Goal: Information Seeking & Learning: Find specific page/section

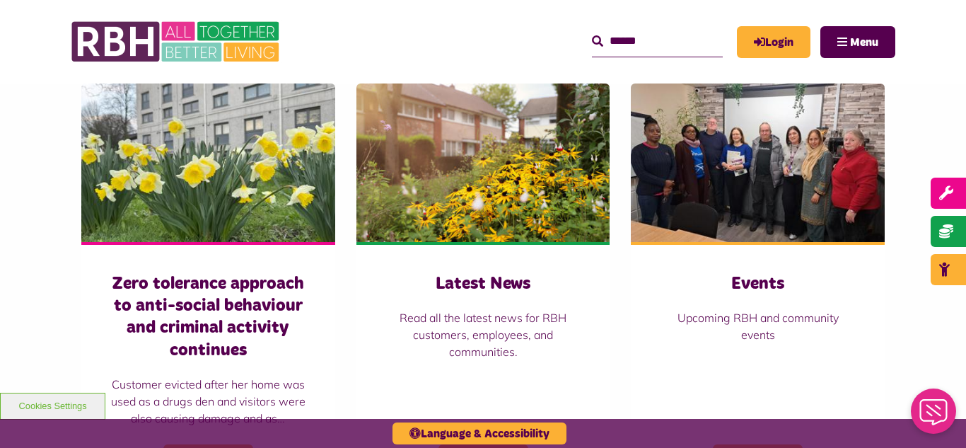
scroll to position [990, 0]
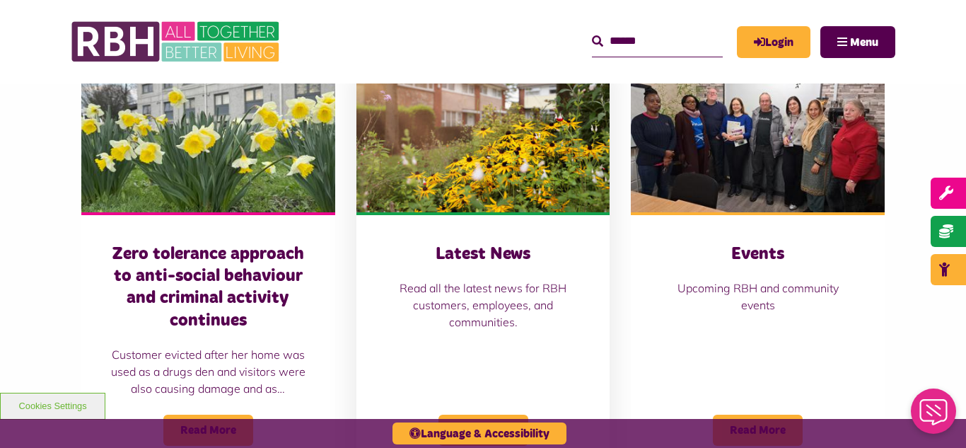
click at [483, 118] on img at bounding box center [483, 133] width 254 height 158
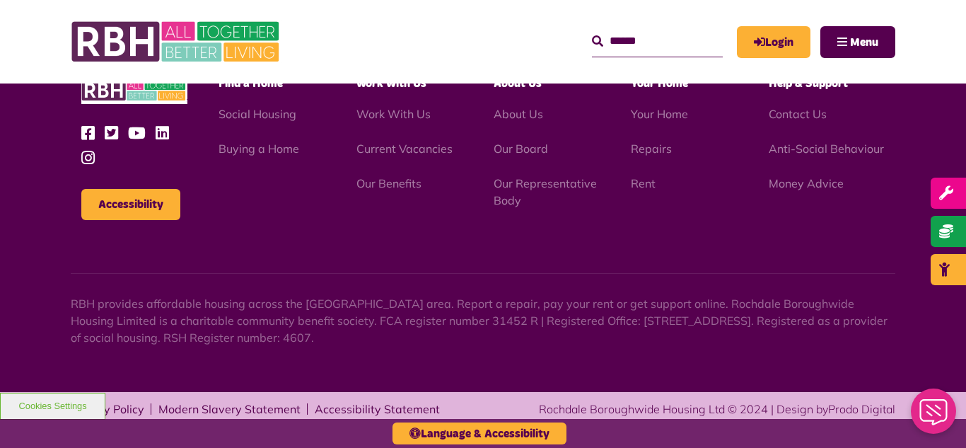
scroll to position [1540, 0]
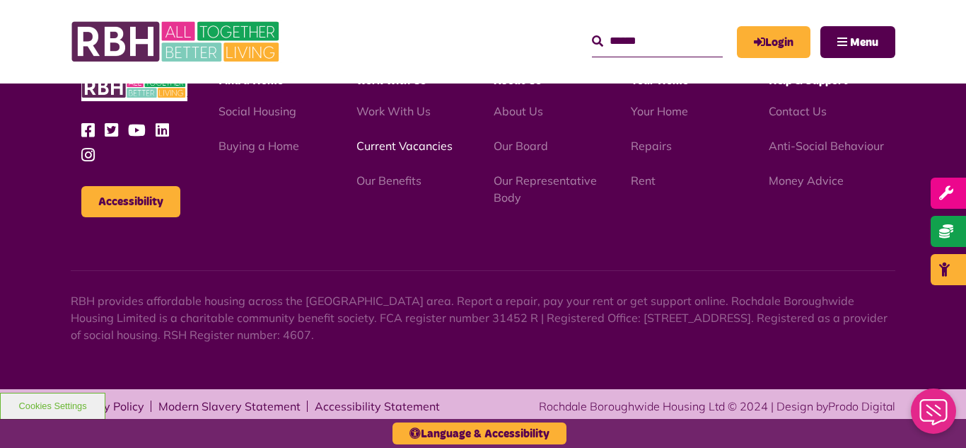
click at [374, 151] on link "Current Vacancies" at bounding box center [404, 146] width 96 height 14
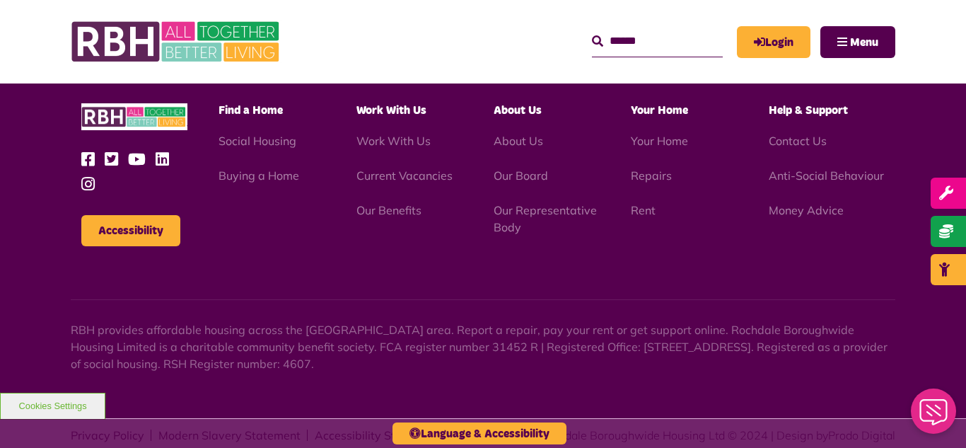
scroll to position [2338, 0]
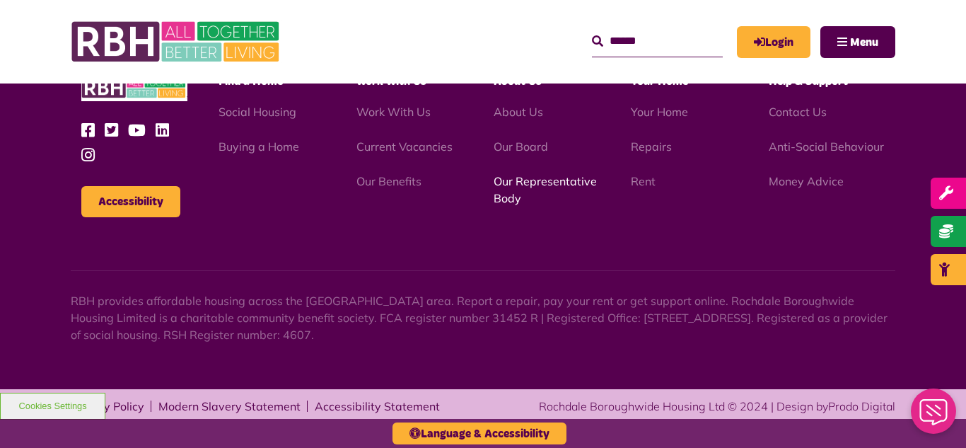
click at [541, 186] on link "Our Representative Body" at bounding box center [545, 189] width 103 height 31
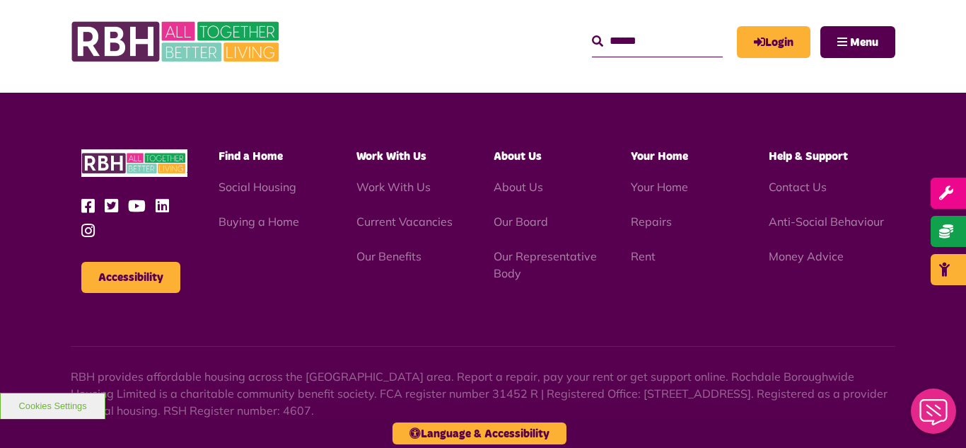
scroll to position [4107, 0]
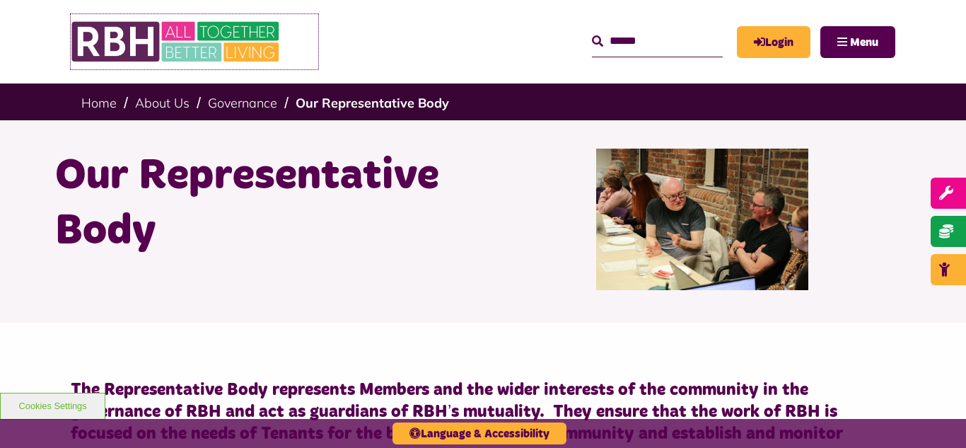
click at [175, 41] on img at bounding box center [177, 41] width 212 height 55
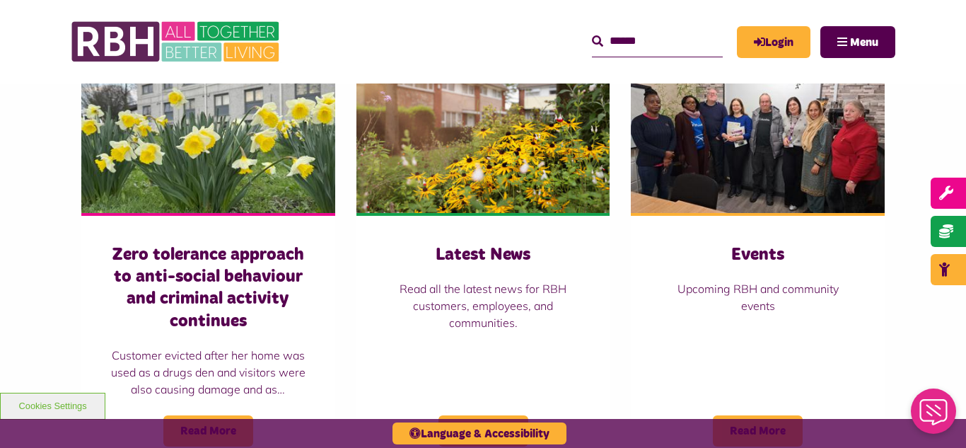
scroll to position [990, 0]
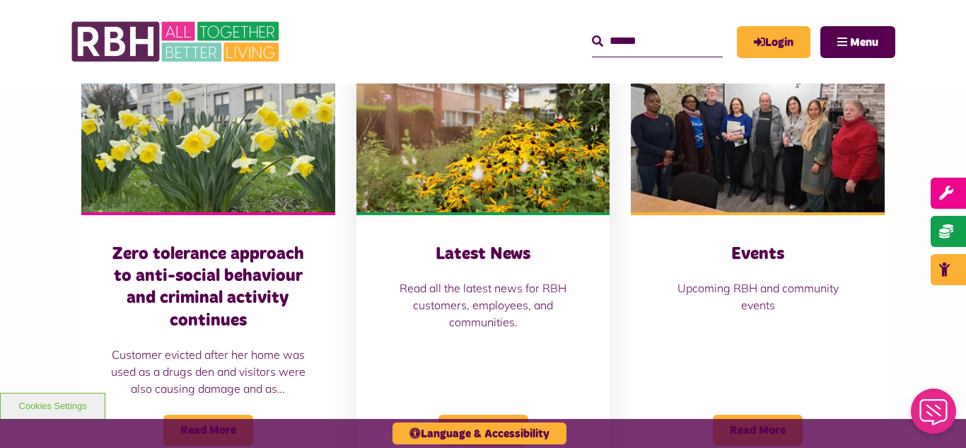
click at [479, 174] on img at bounding box center [483, 133] width 254 height 158
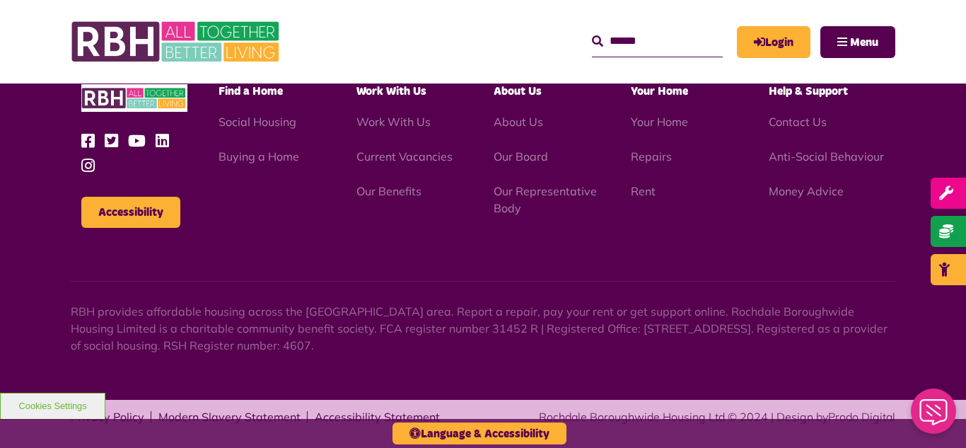
scroll to position [1540, 0]
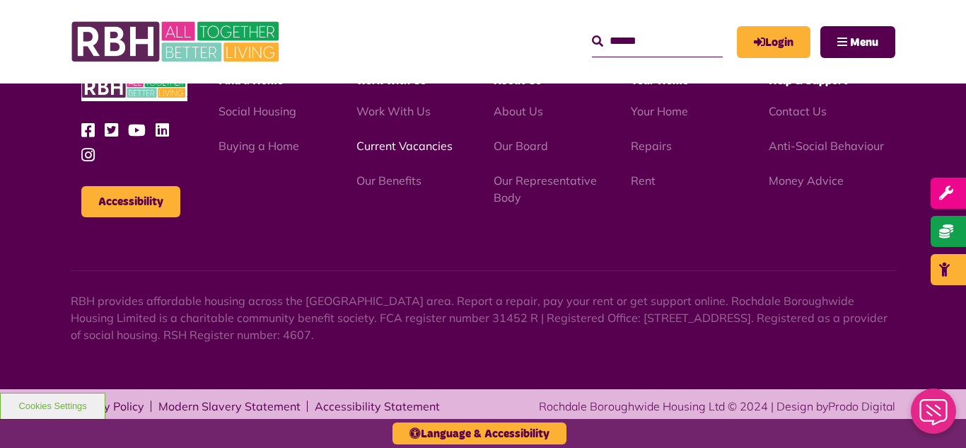
click at [391, 146] on link "Current Vacancies" at bounding box center [404, 146] width 96 height 14
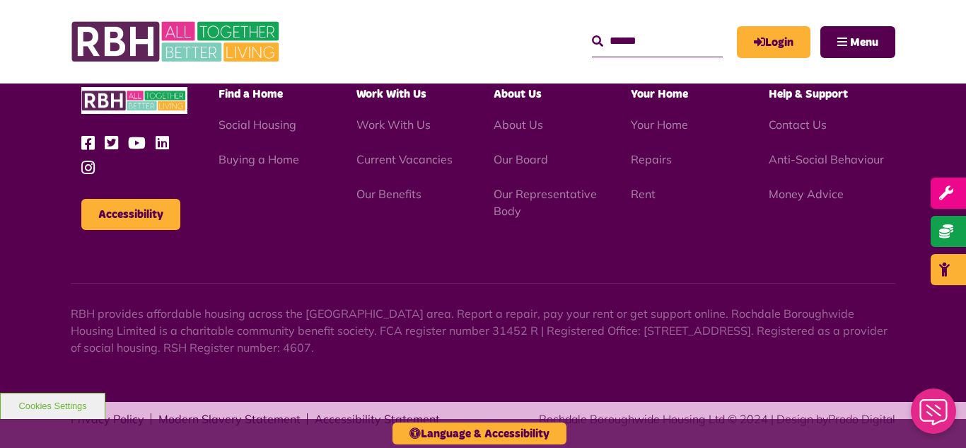
scroll to position [2338, 0]
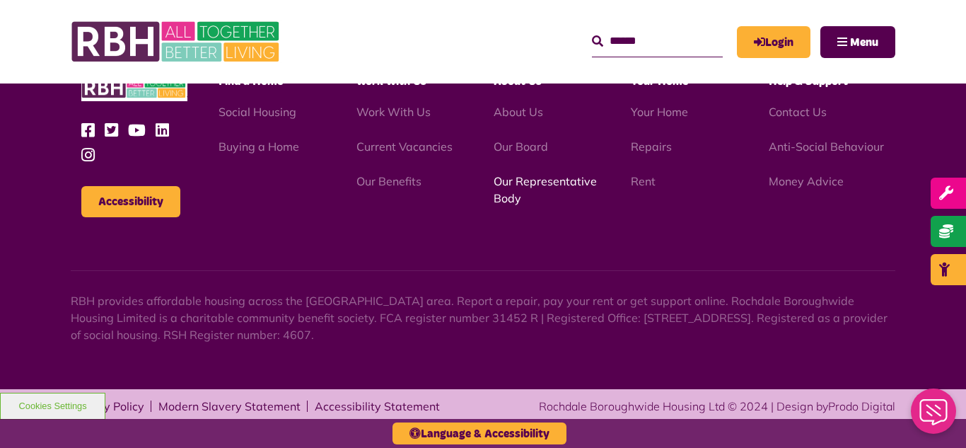
click at [529, 176] on link "Our Representative Body" at bounding box center [545, 189] width 103 height 31
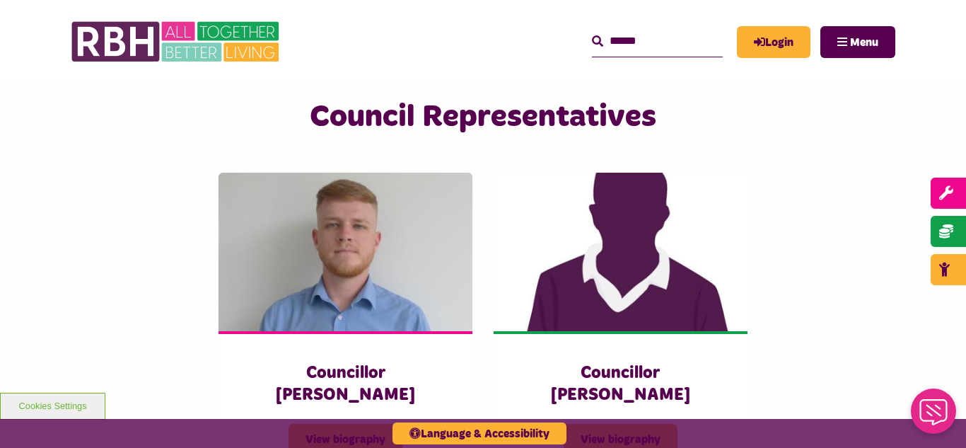
scroll to position [3056, 0]
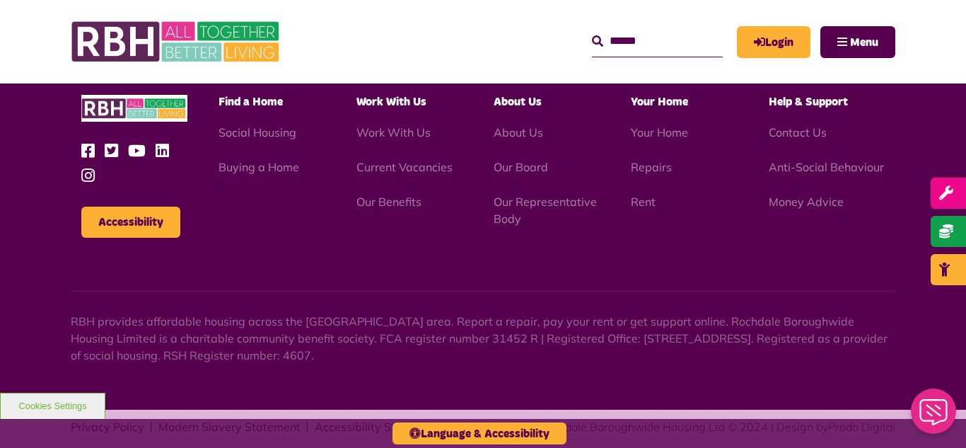
scroll to position [2338, 0]
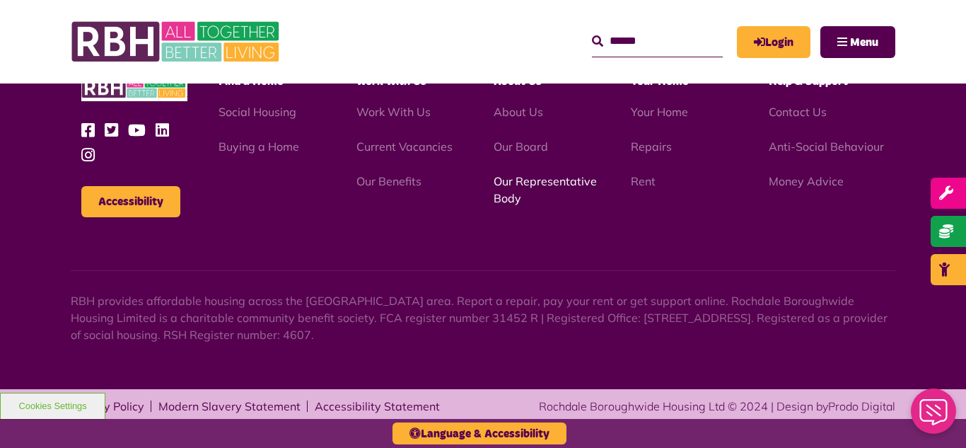
click at [536, 182] on link "Our Representative Body" at bounding box center [545, 189] width 103 height 31
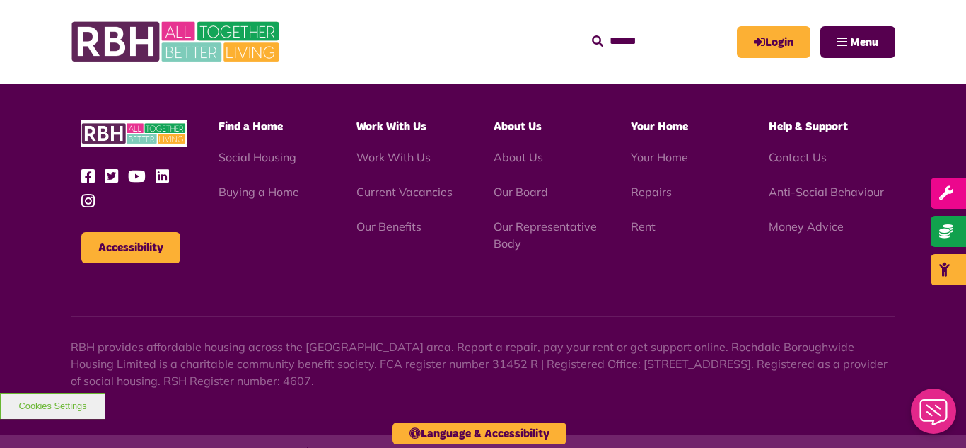
scroll to position [4107, 0]
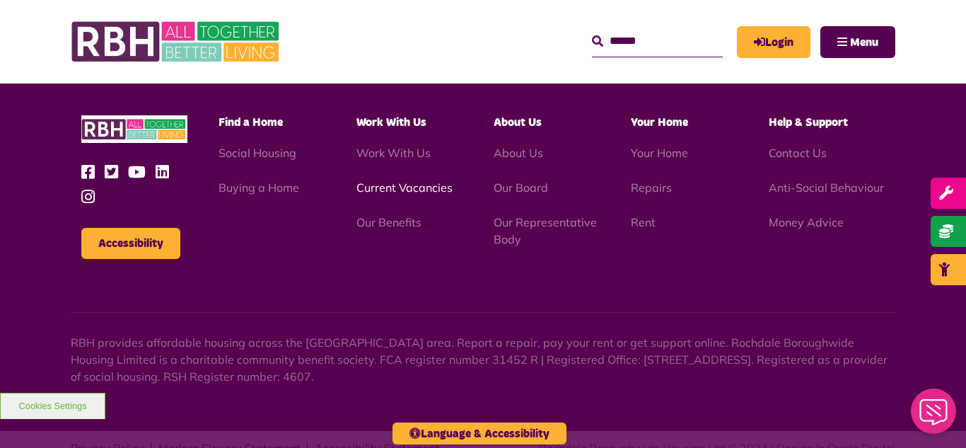
click at [397, 180] on link "Current Vacancies" at bounding box center [404, 187] width 96 height 14
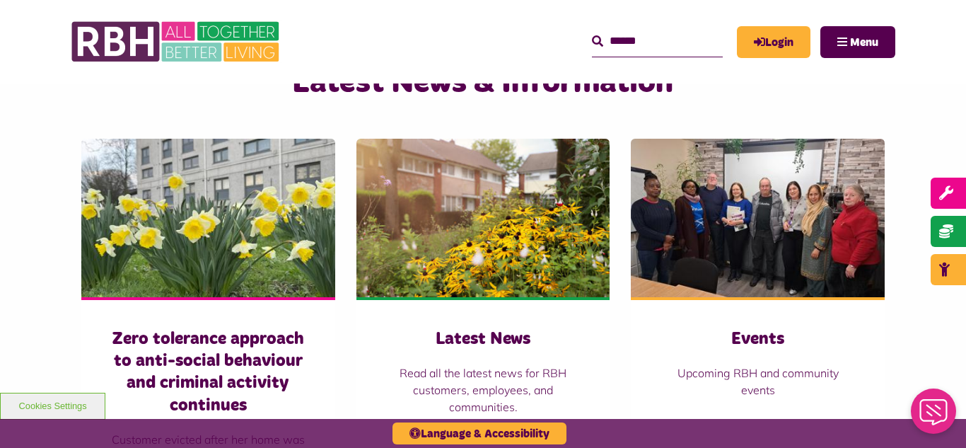
scroll to position [934, 0]
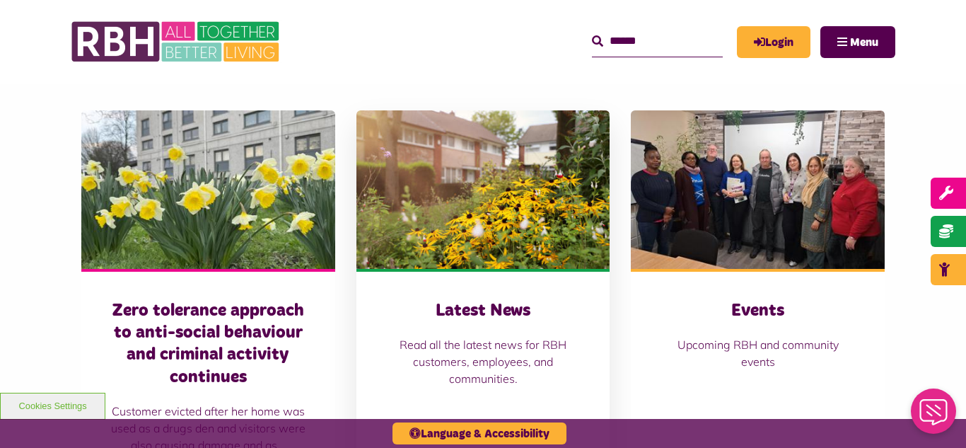
click at [521, 194] on img at bounding box center [483, 189] width 254 height 158
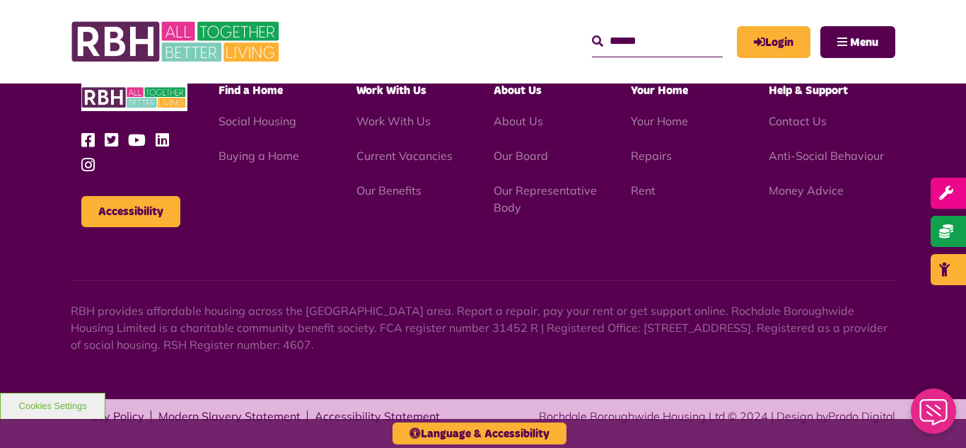
scroll to position [1540, 0]
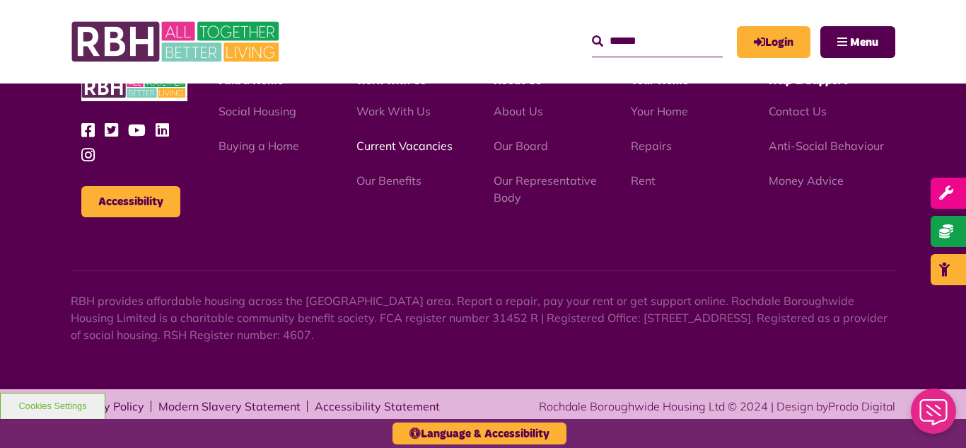
click at [390, 149] on link "Current Vacancies" at bounding box center [404, 146] width 96 height 14
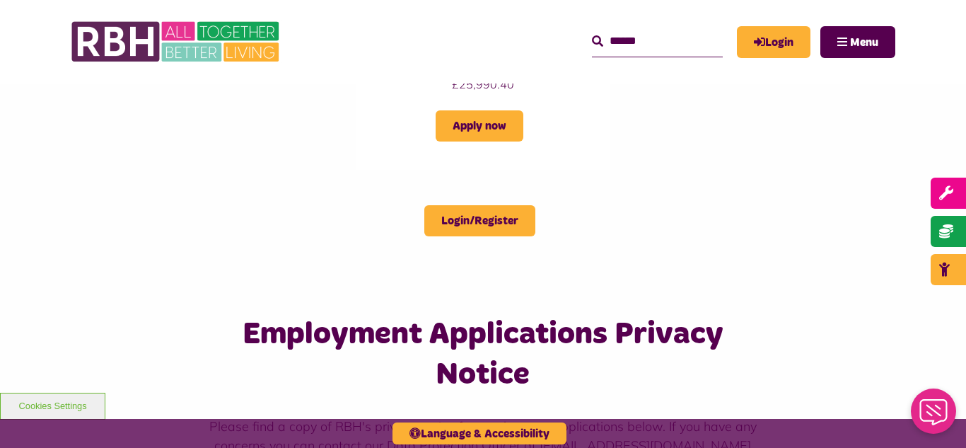
scroll to position [1443, 0]
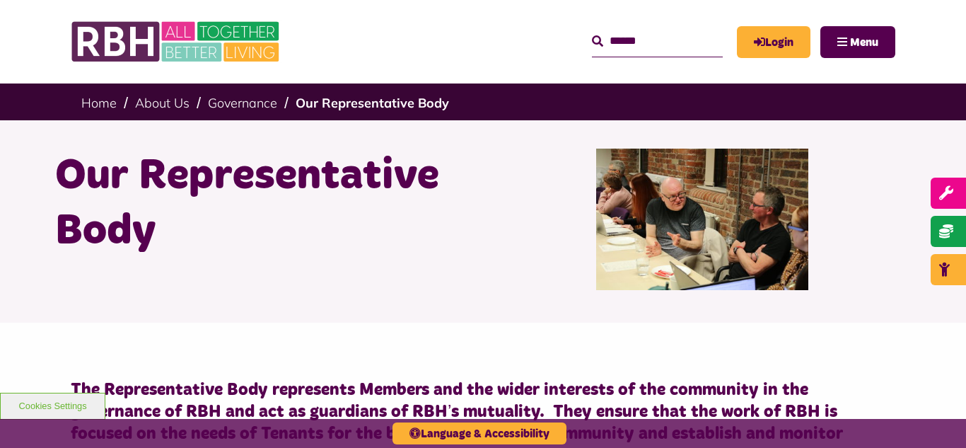
scroll to position [3056, 0]
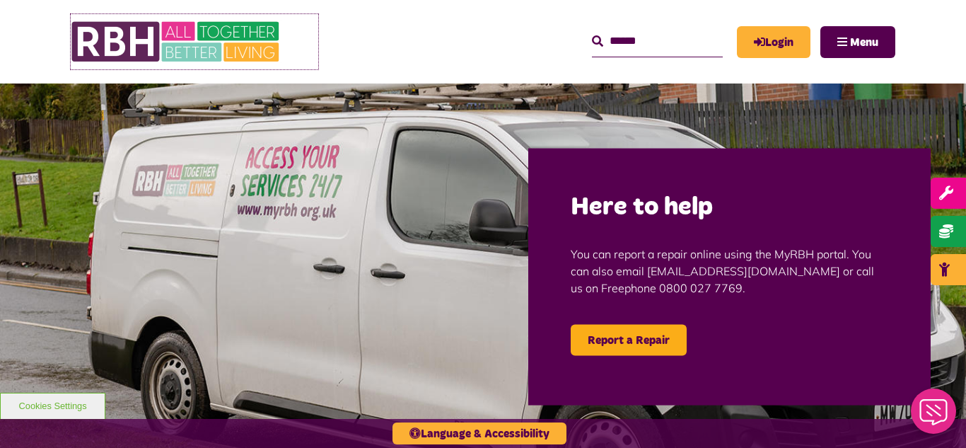
click at [177, 44] on img at bounding box center [177, 41] width 212 height 55
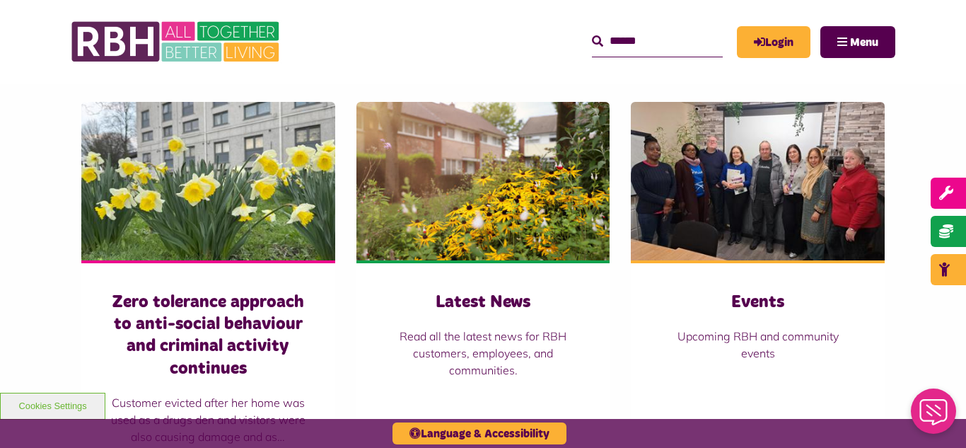
scroll to position [1019, 0]
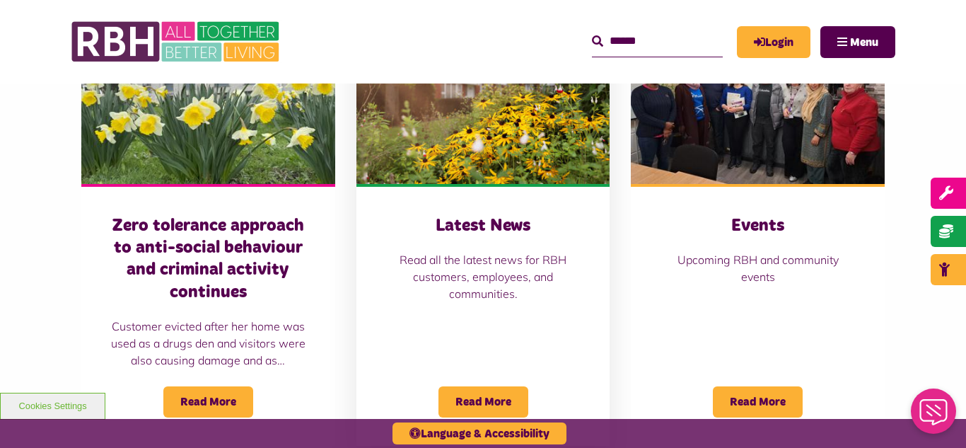
click at [481, 124] on img at bounding box center [483, 104] width 254 height 158
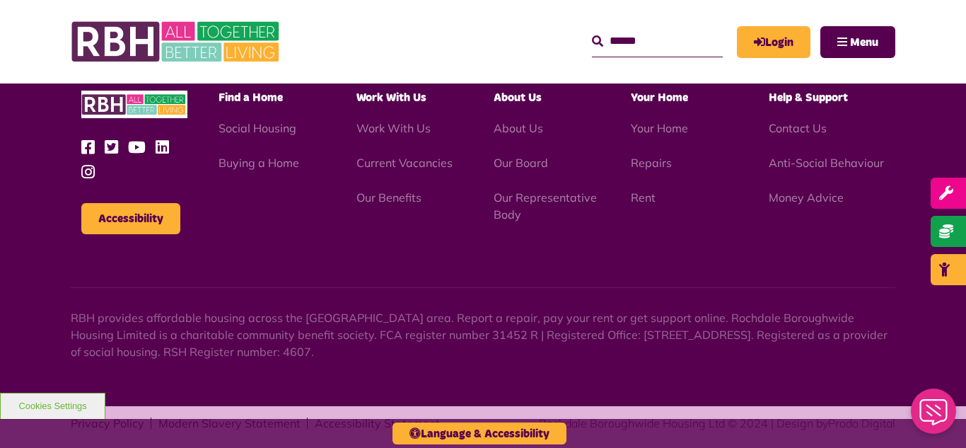
scroll to position [1540, 0]
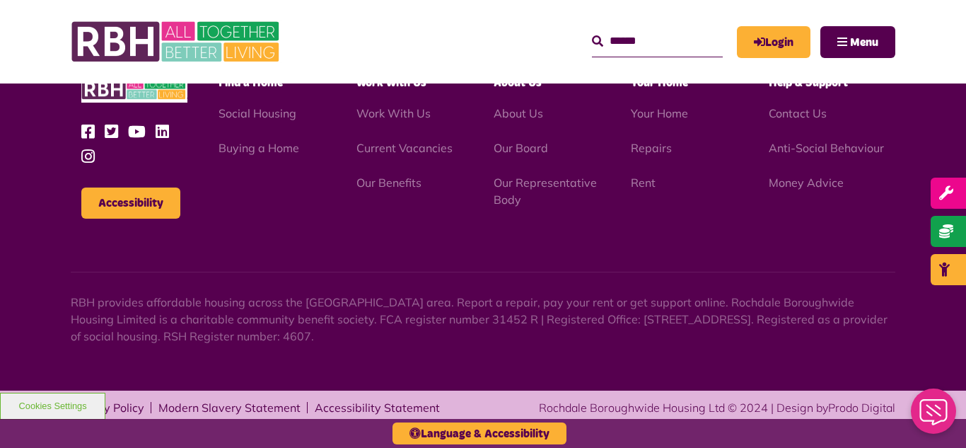
scroll to position [2338, 0]
